Goal: Find specific page/section: Find specific page/section

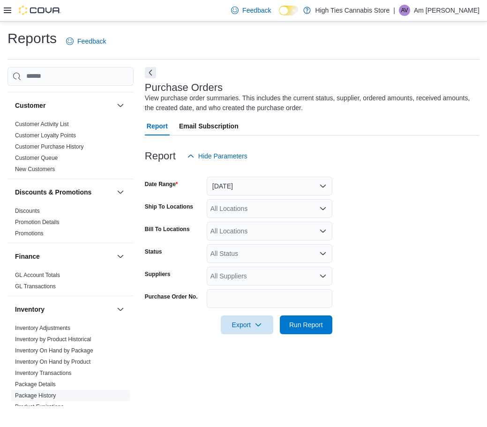
scroll to position [47, 0]
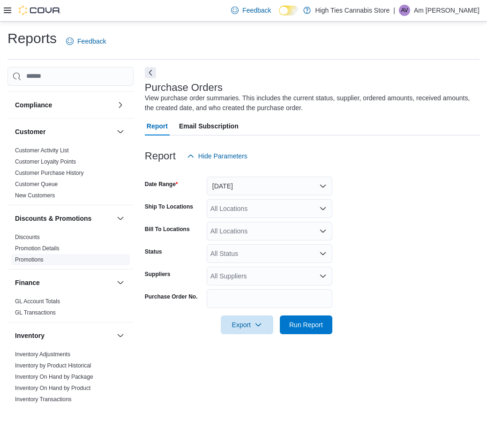
click at [38, 261] on link "Promotions" at bounding box center [29, 260] width 29 height 7
